Goal: Information Seeking & Learning: Find specific fact

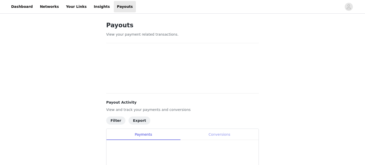
click at [188, 134] on div "Conversions" at bounding box center [219, 134] width 78 height 11
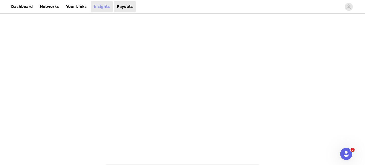
click at [98, 7] on link "Insights" at bounding box center [102, 6] width 22 height 11
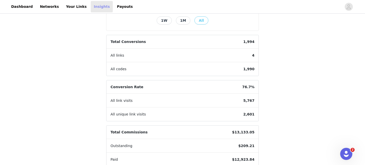
scroll to position [154, 0]
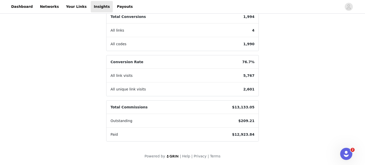
click at [249, 123] on span "$209.21" at bounding box center [246, 121] width 24 height 13
copy span "209.21"
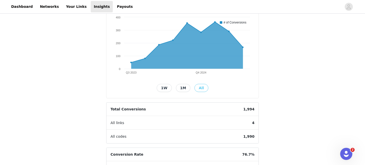
scroll to position [41, 0]
